Goal: Task Accomplishment & Management: Use online tool/utility

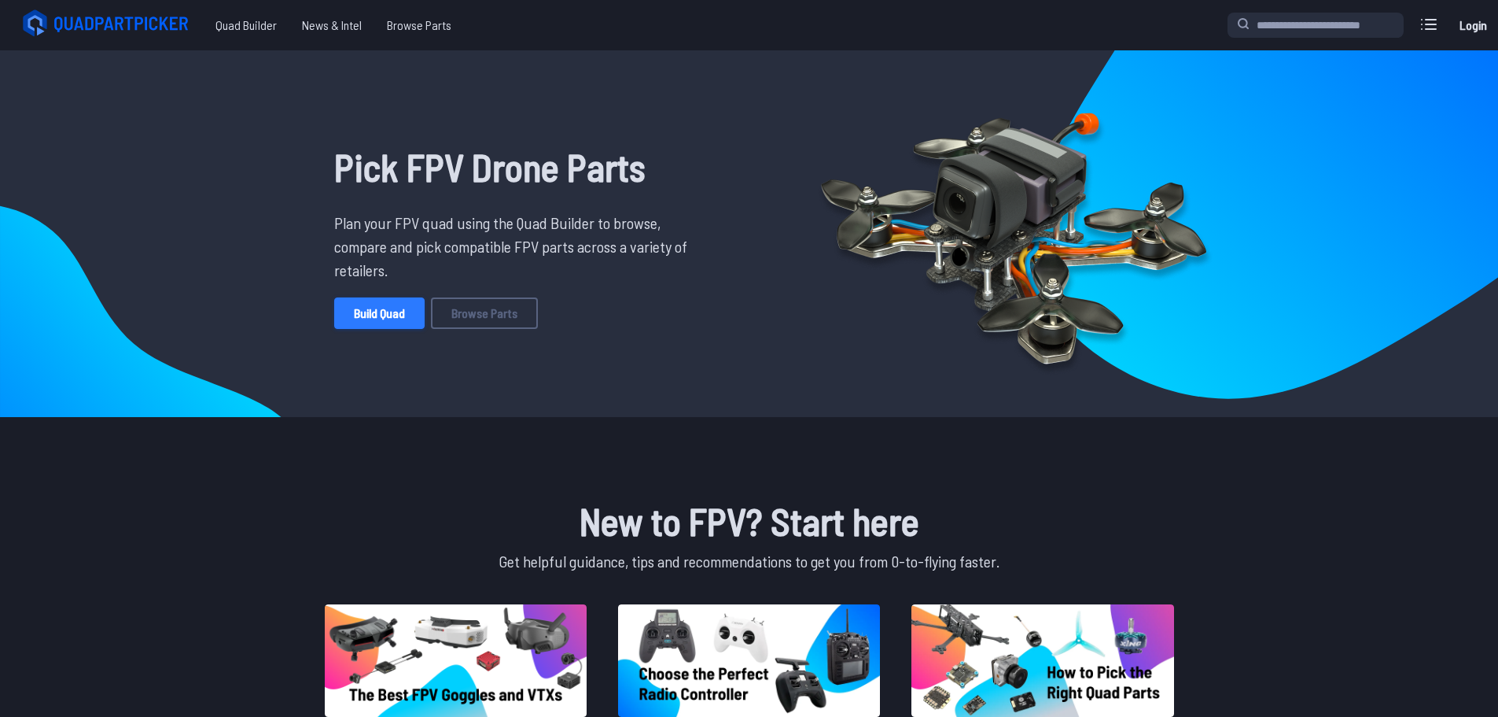
click at [382, 310] on link "Build Quad" at bounding box center [379, 312] width 90 height 31
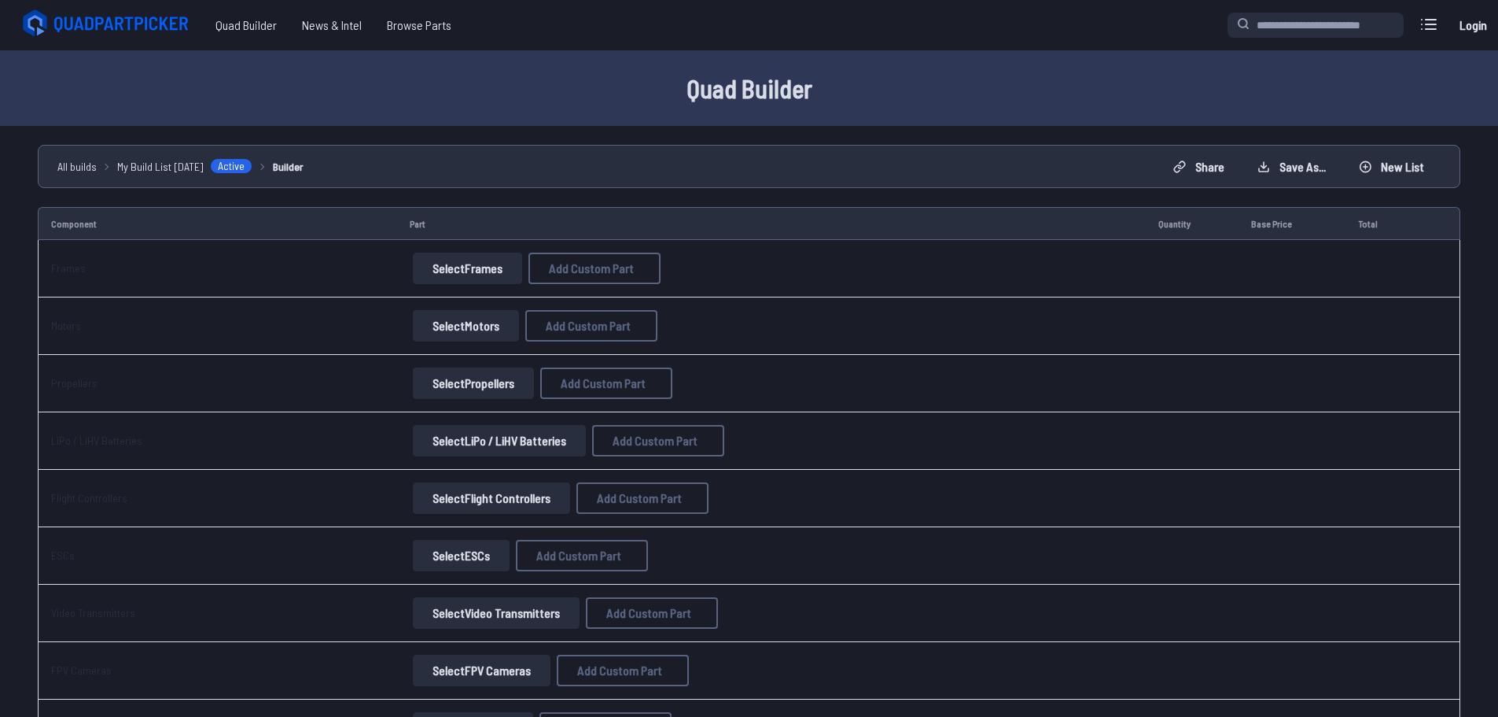
click at [481, 267] on button "Select Frames" at bounding box center [467, 267] width 109 height 31
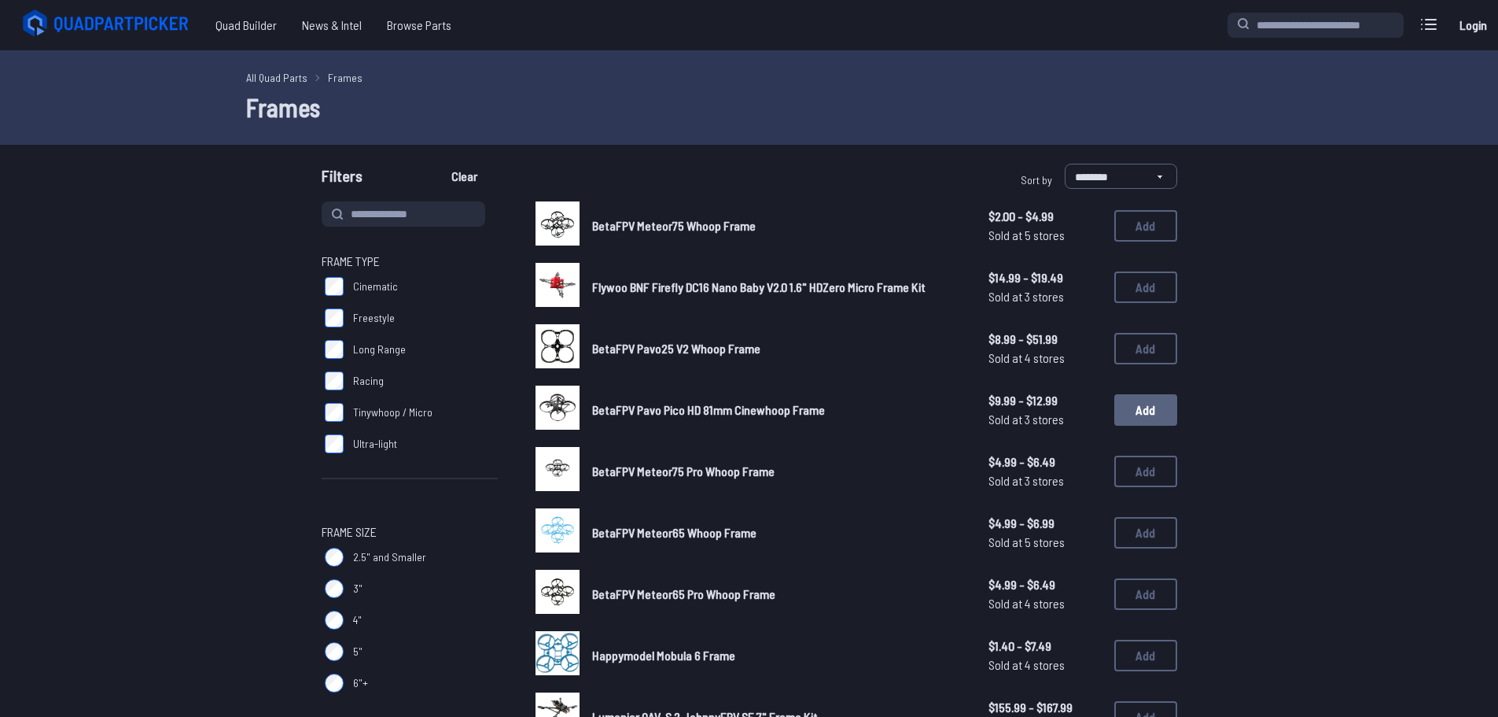
click at [1139, 415] on button "Add" at bounding box center [1146, 409] width 63 height 31
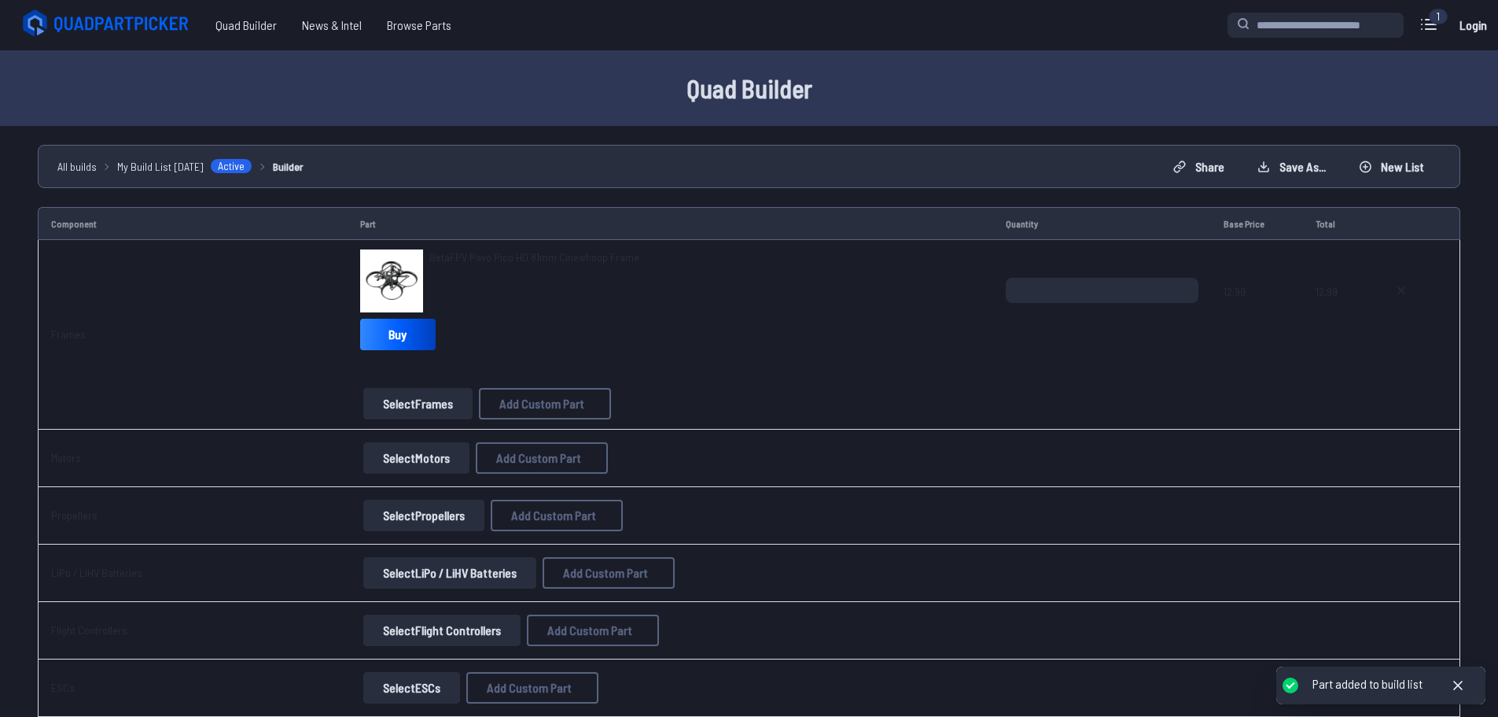
click at [433, 410] on button "Select Frames" at bounding box center [417, 403] width 109 height 31
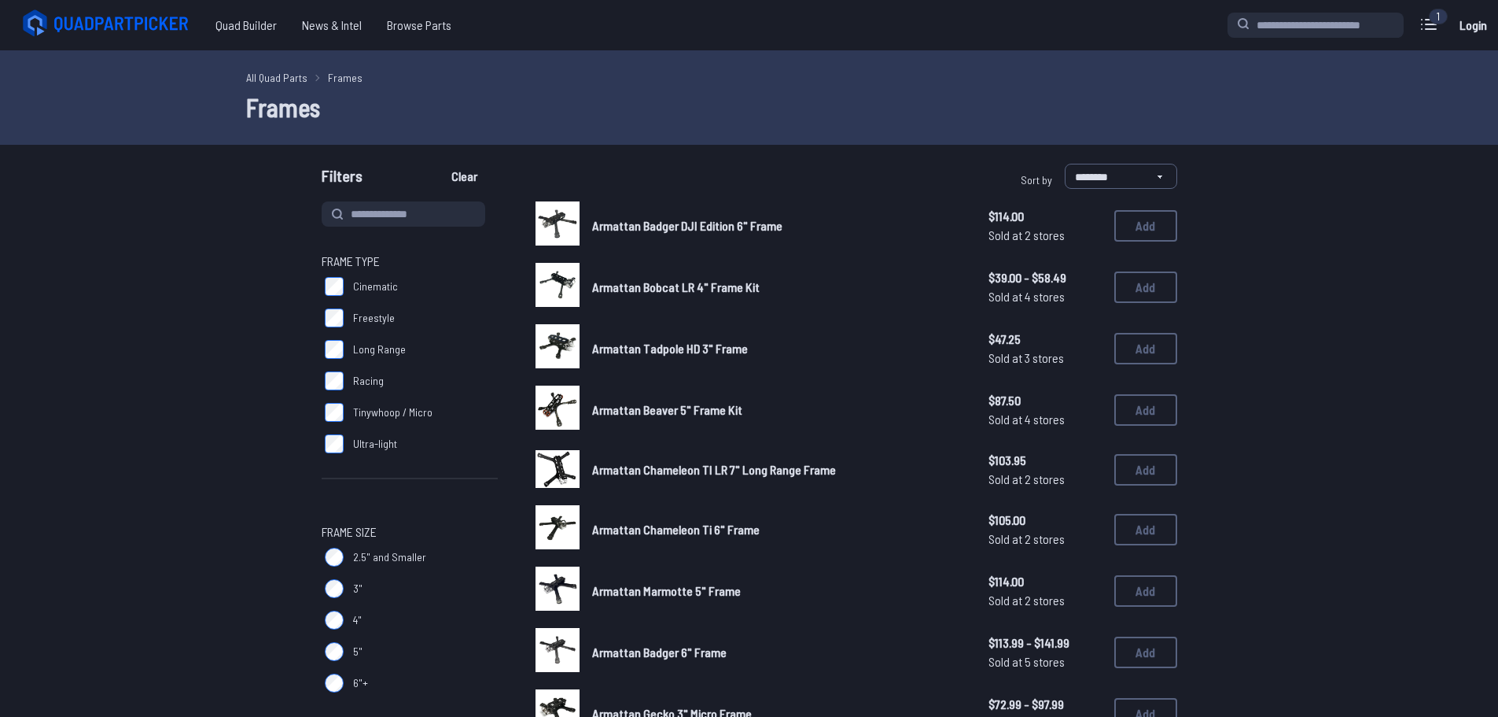
click at [404, 459] on label "Ultra-light" at bounding box center [410, 443] width 176 height 31
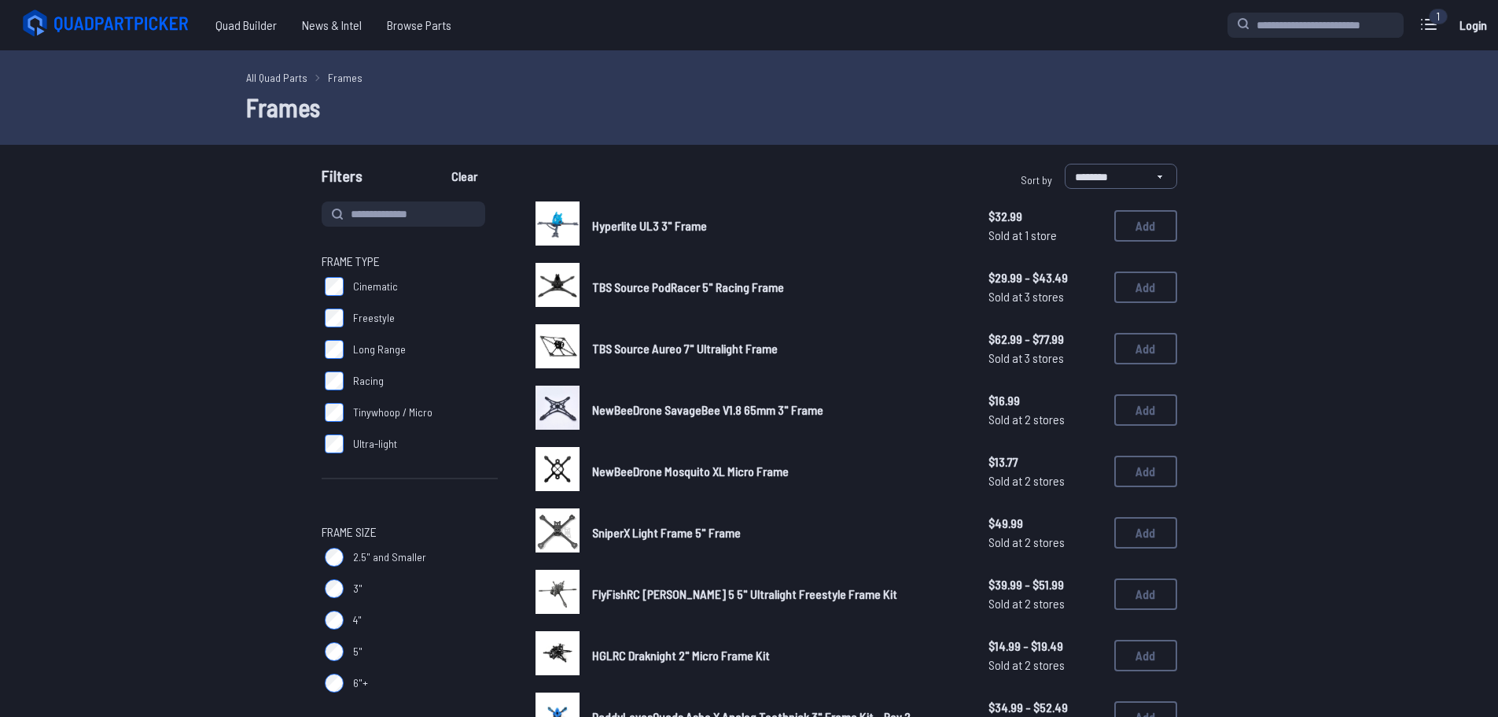
click at [290, 73] on link "All Quad Parts" at bounding box center [276, 77] width 61 height 17
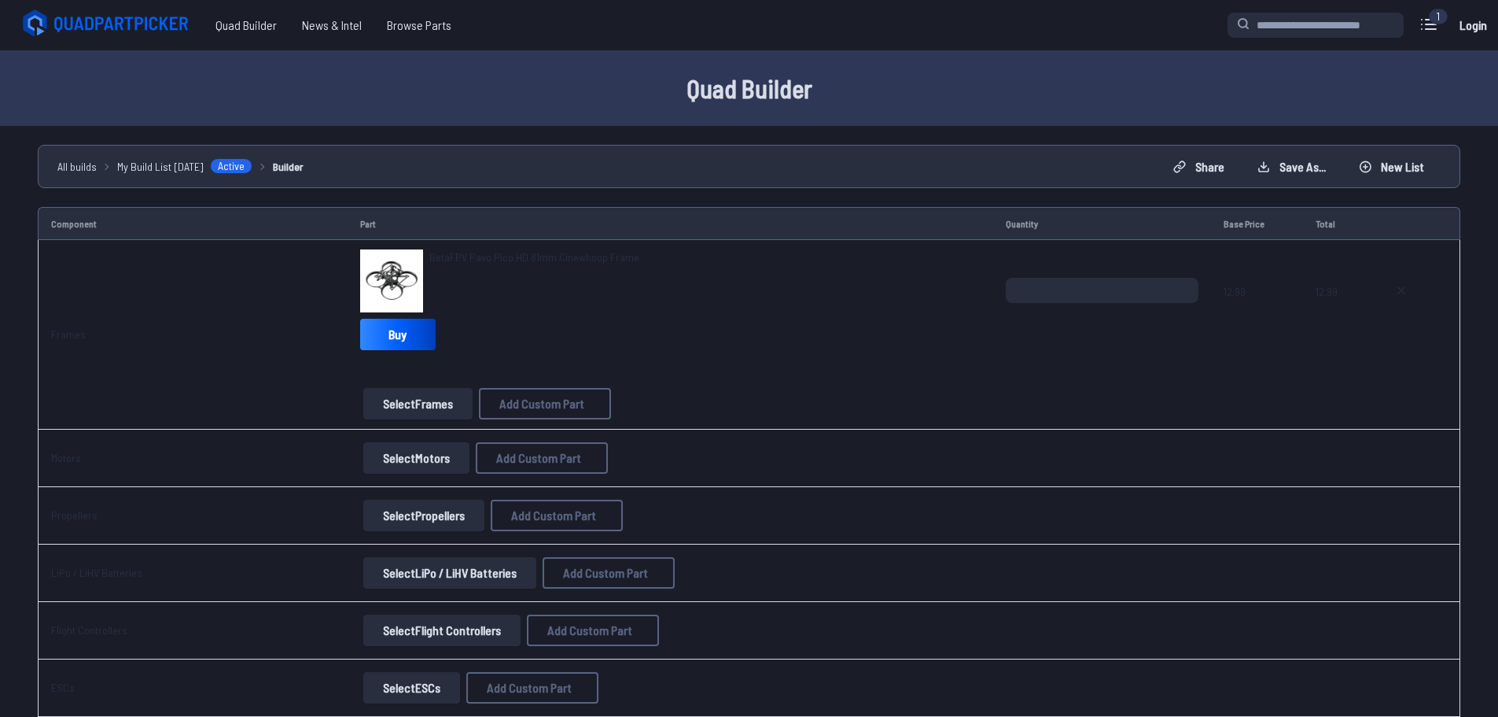
click at [426, 452] on button "Select Motors" at bounding box center [416, 457] width 106 height 31
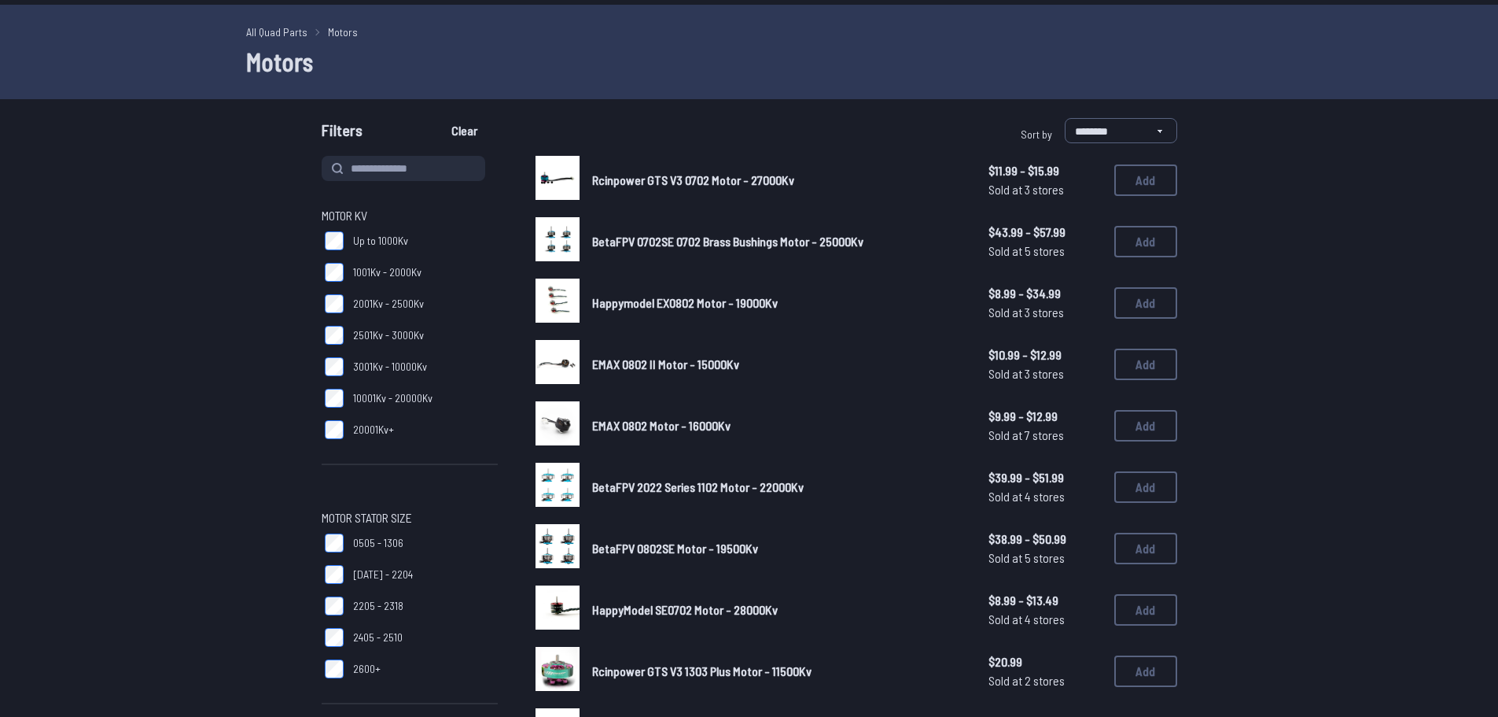
scroll to position [79, 0]
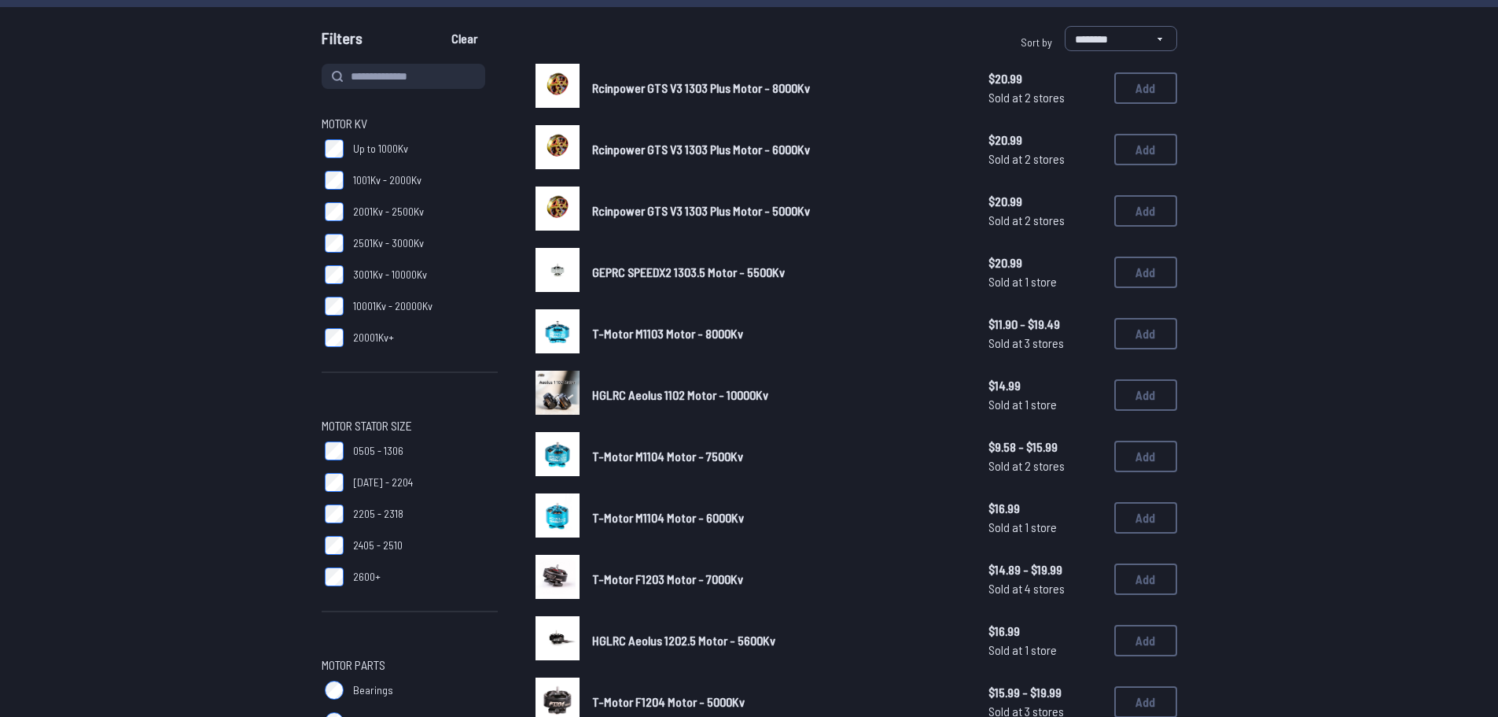
scroll to position [315, 0]
